Goal: Find specific page/section: Find specific page/section

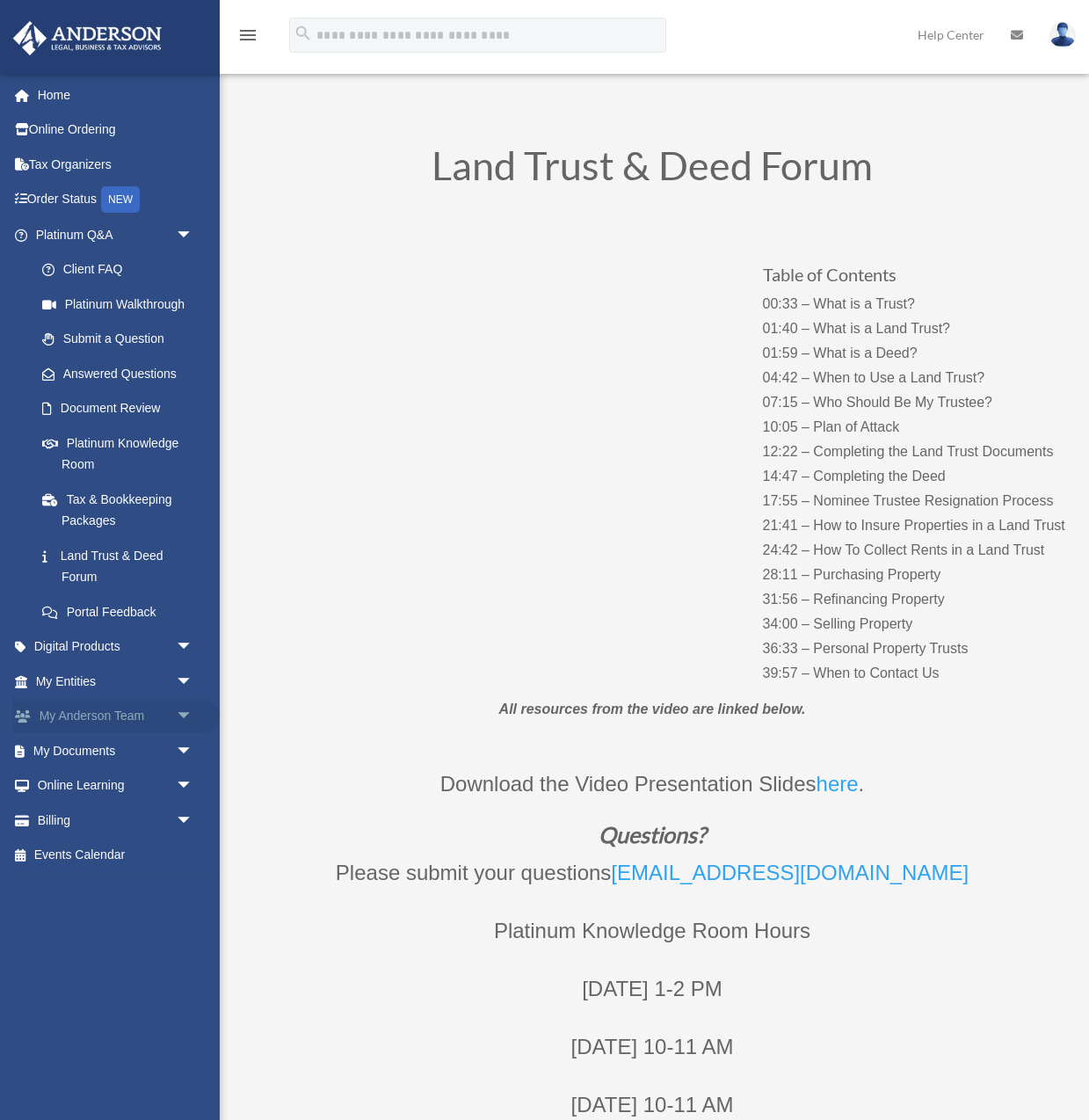
click at [106, 716] on link "My [PERSON_NAME] Team arrow_drop_down" at bounding box center [116, 717] width 207 height 35
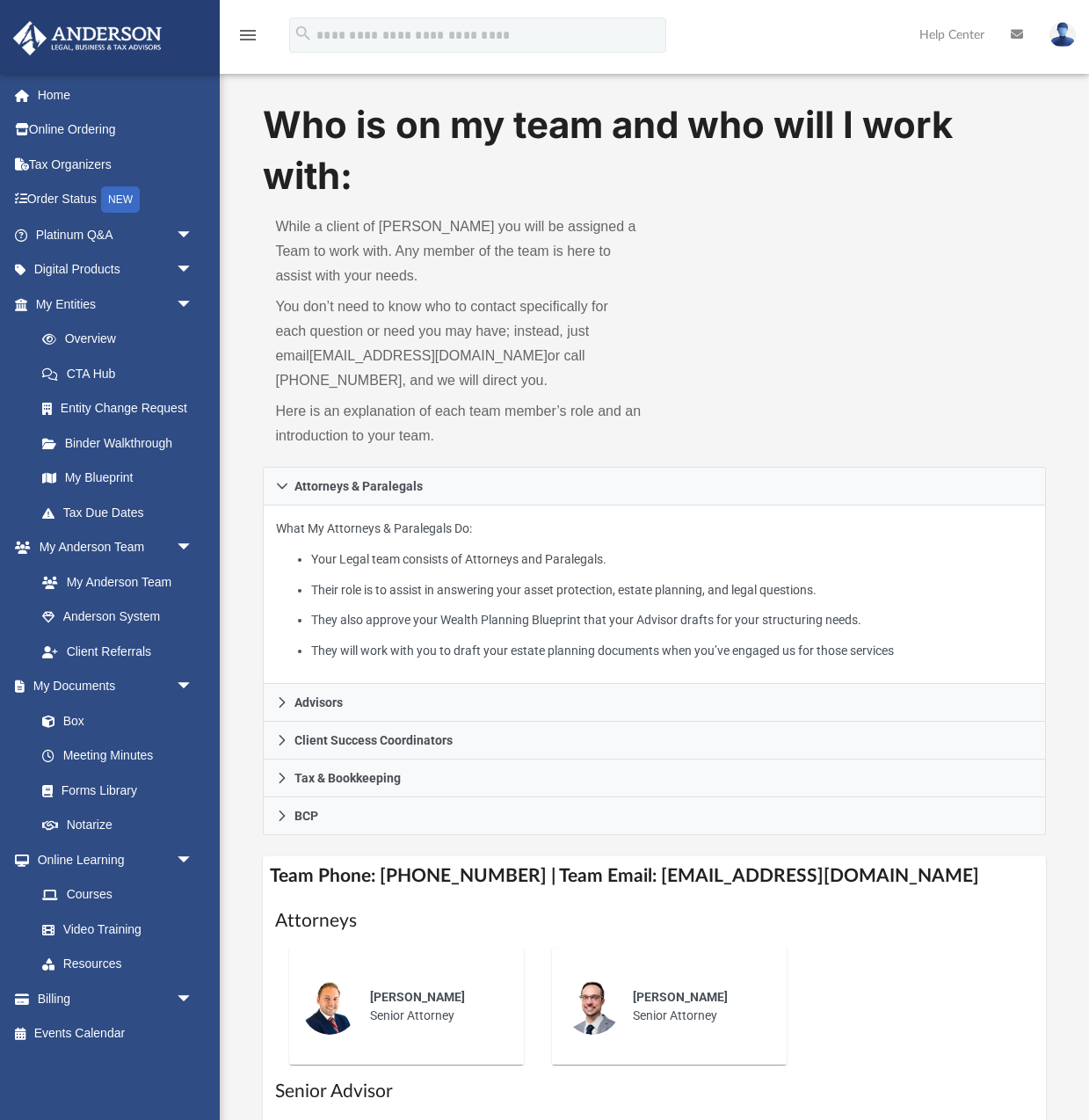
click at [898, 312] on div "Who is on my team and who will I work with: While a client of Anderson you will…" at bounding box center [654, 283] width 782 height 369
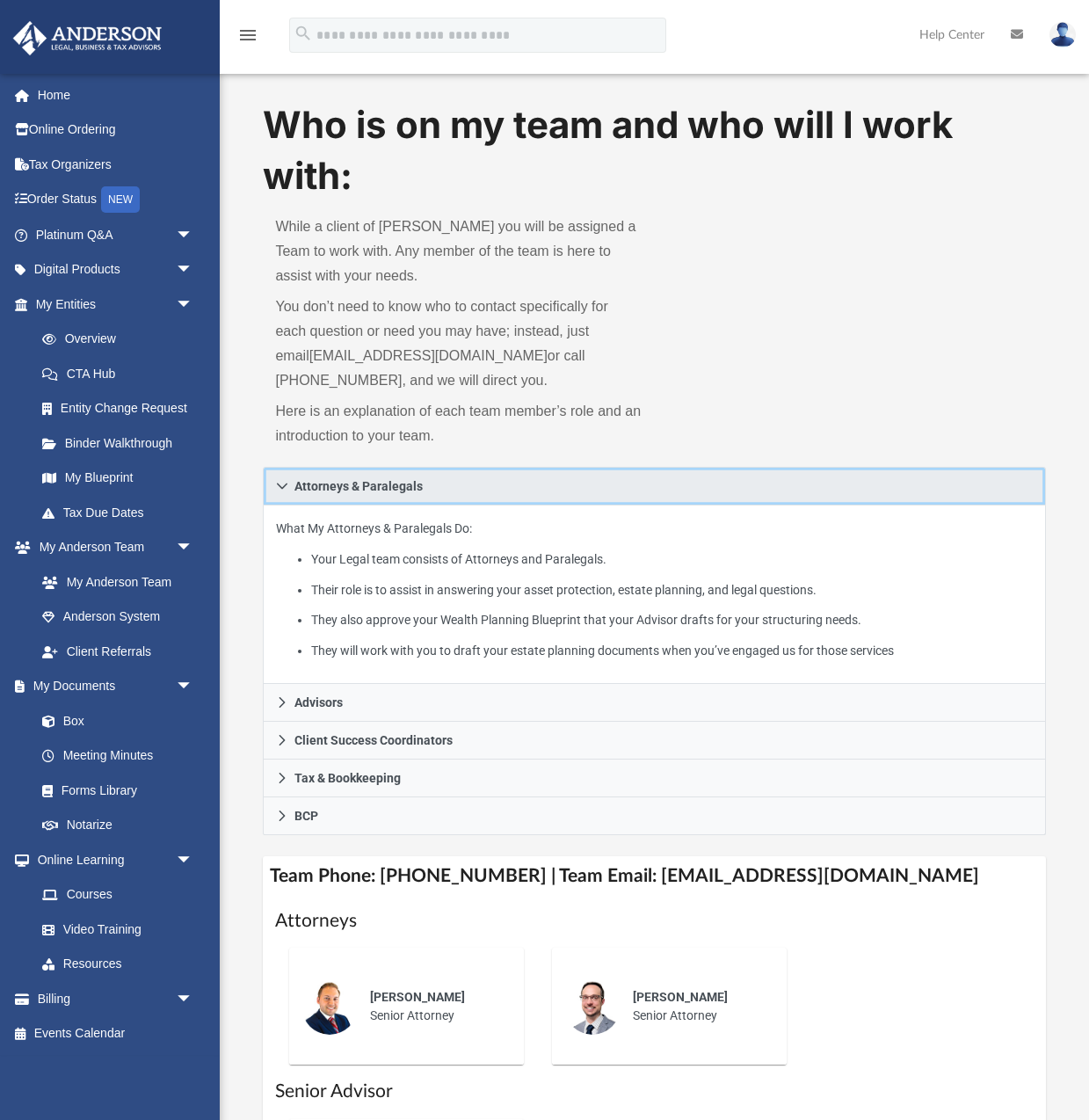
click at [303, 486] on span "Attorneys & Paralegals" at bounding box center [358, 485] width 129 height 12
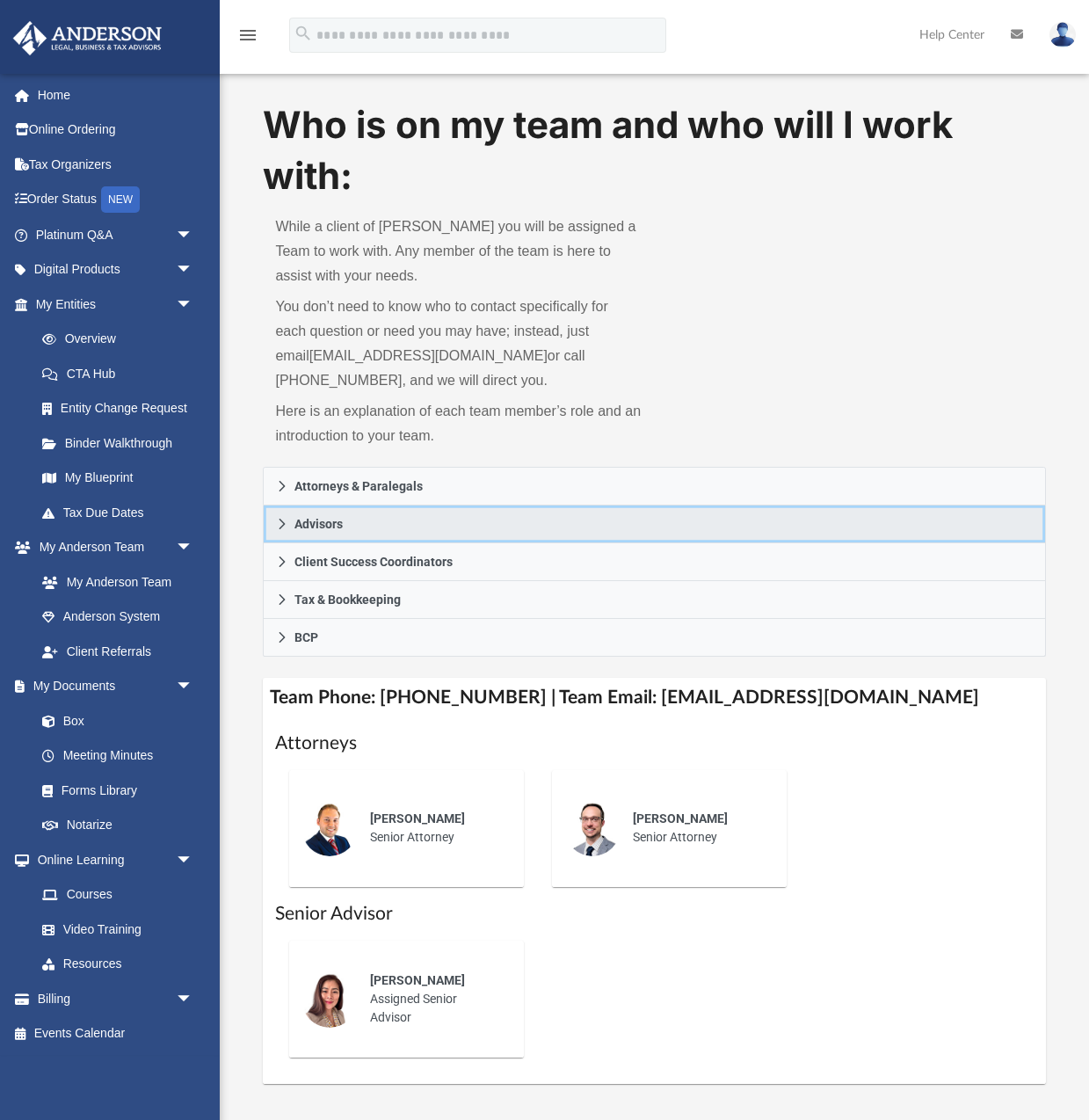
click at [301, 521] on span "Advisors" at bounding box center [319, 523] width 48 height 12
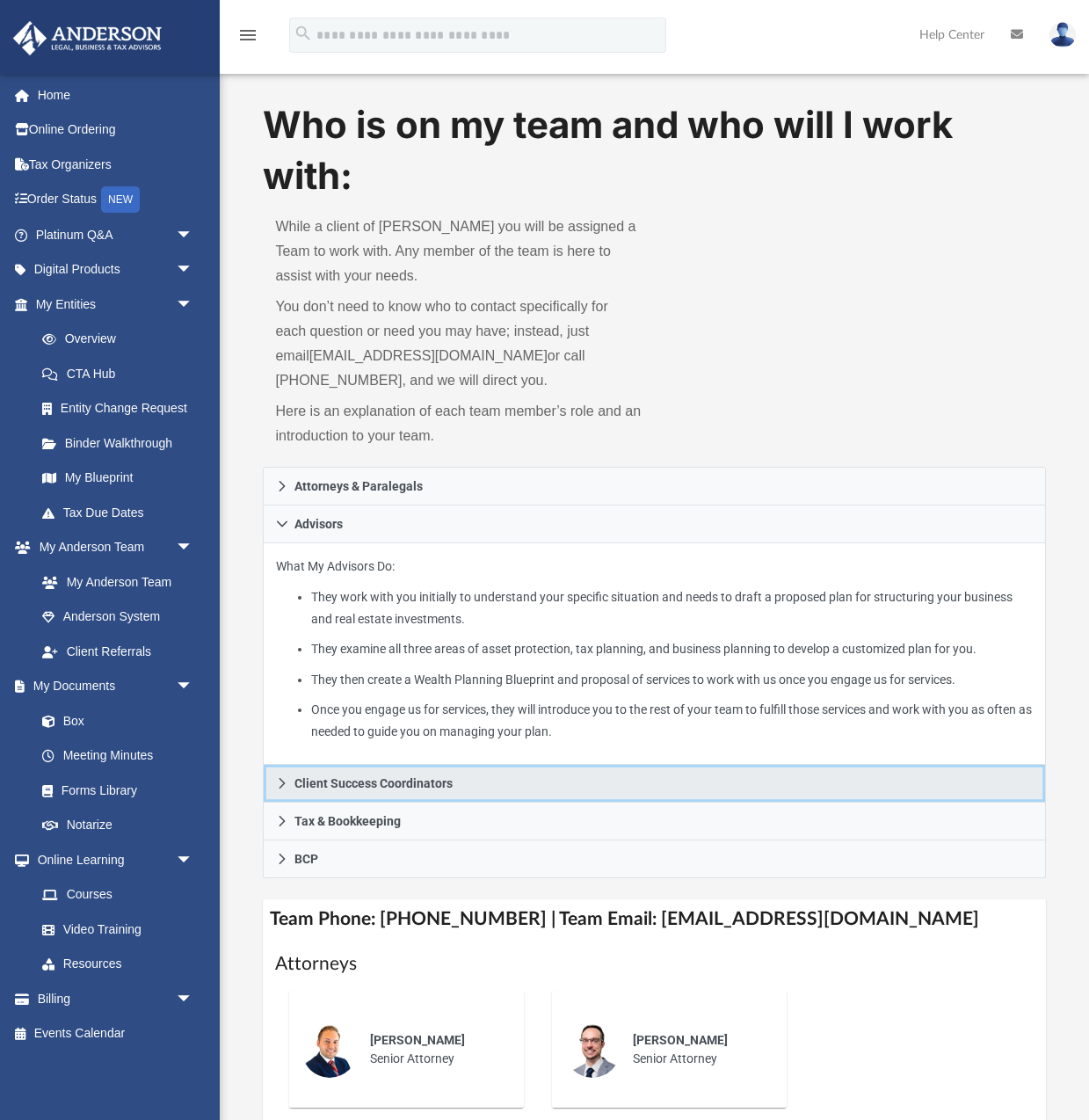
click at [371, 777] on span "Client Success Coordinators" at bounding box center [373, 783] width 158 height 12
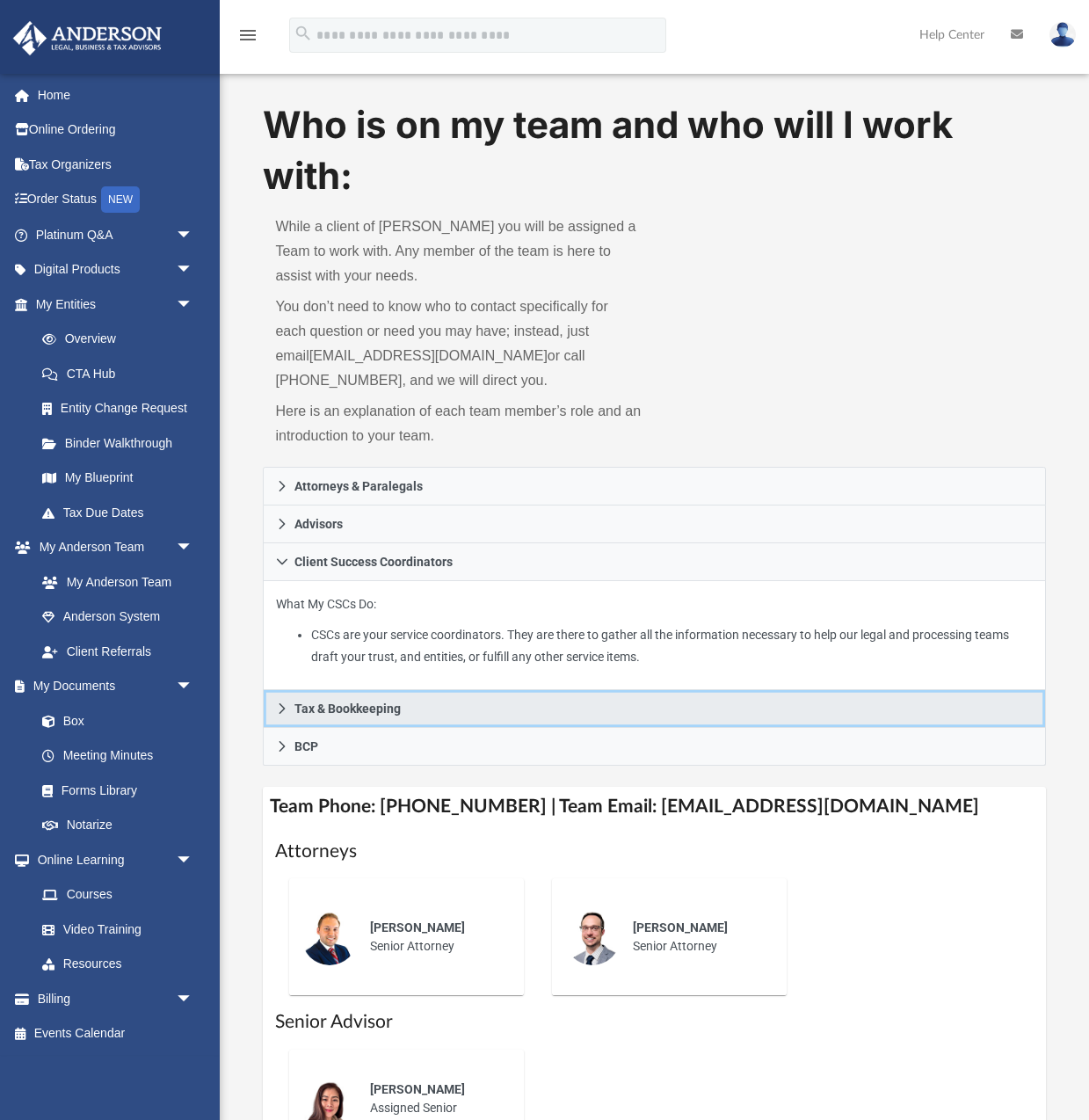
click at [402, 695] on link "Tax & Bookkeeping" at bounding box center [654, 709] width 782 height 38
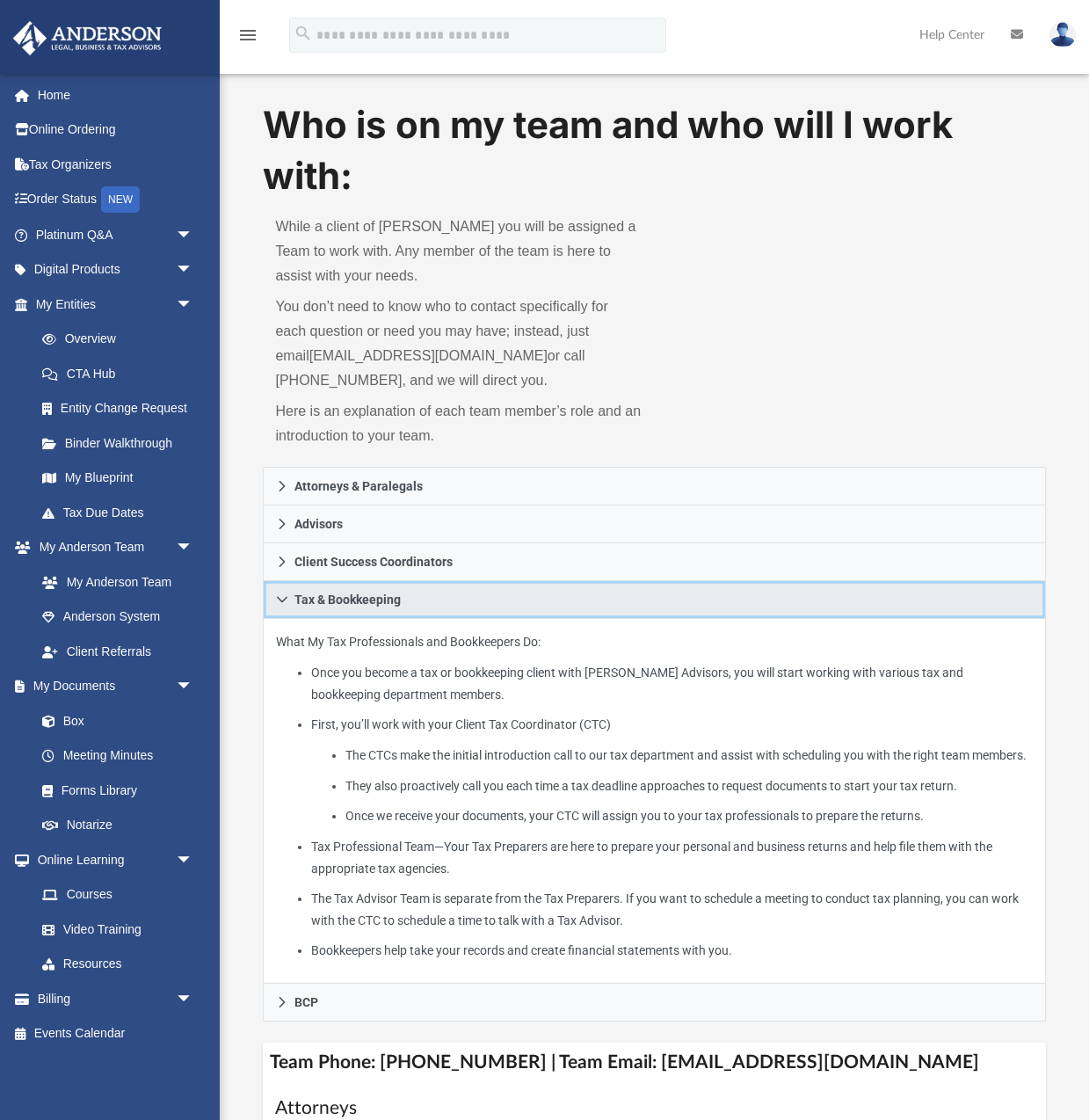
click at [279, 601] on icon at bounding box center [282, 599] width 12 height 12
